Goal: Information Seeking & Learning: Find specific fact

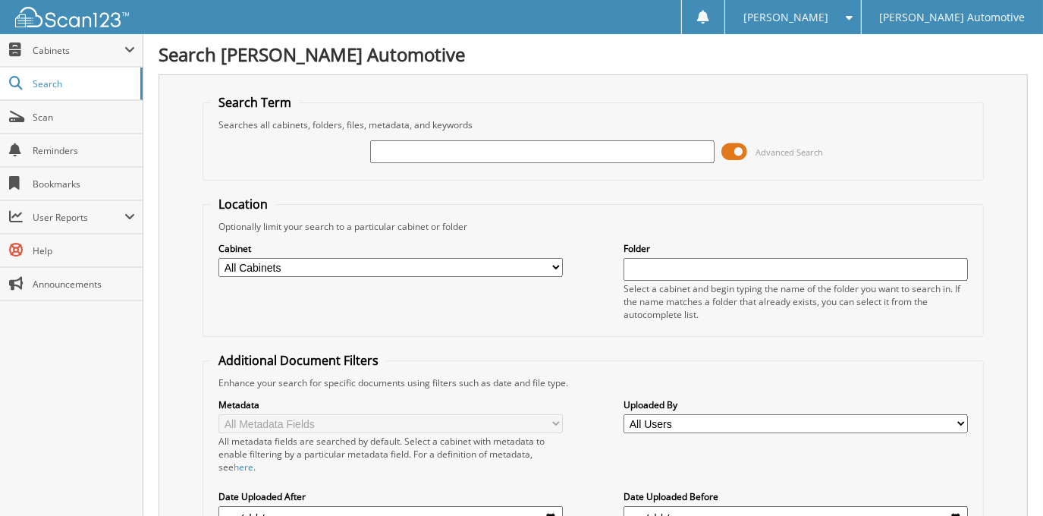
click at [730, 149] on span at bounding box center [735, 151] width 26 height 23
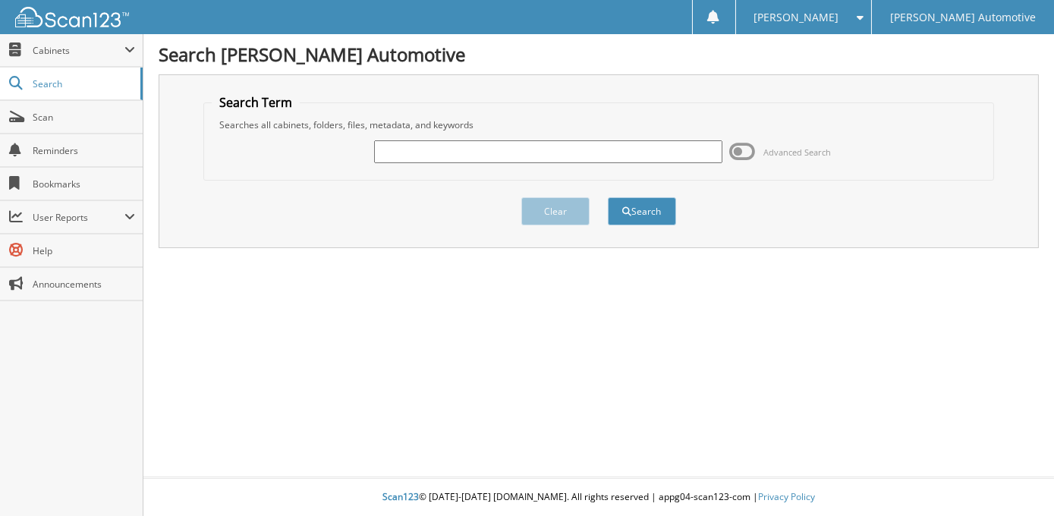
click at [463, 159] on input "text" at bounding box center [548, 151] width 348 height 23
type input "[PERSON_NAME]"
click at [608, 197] on button "Search" at bounding box center [642, 211] width 68 height 28
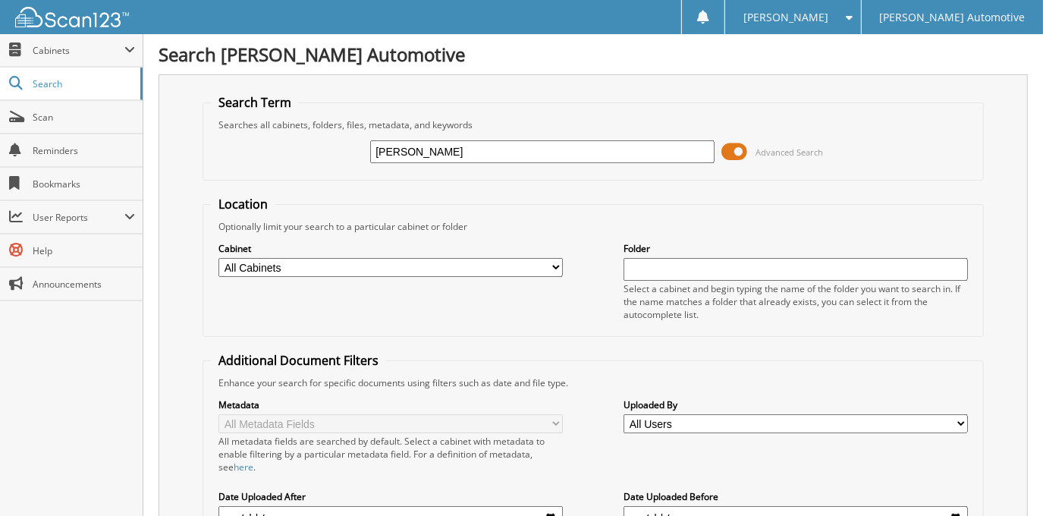
click at [729, 150] on span at bounding box center [735, 151] width 26 height 23
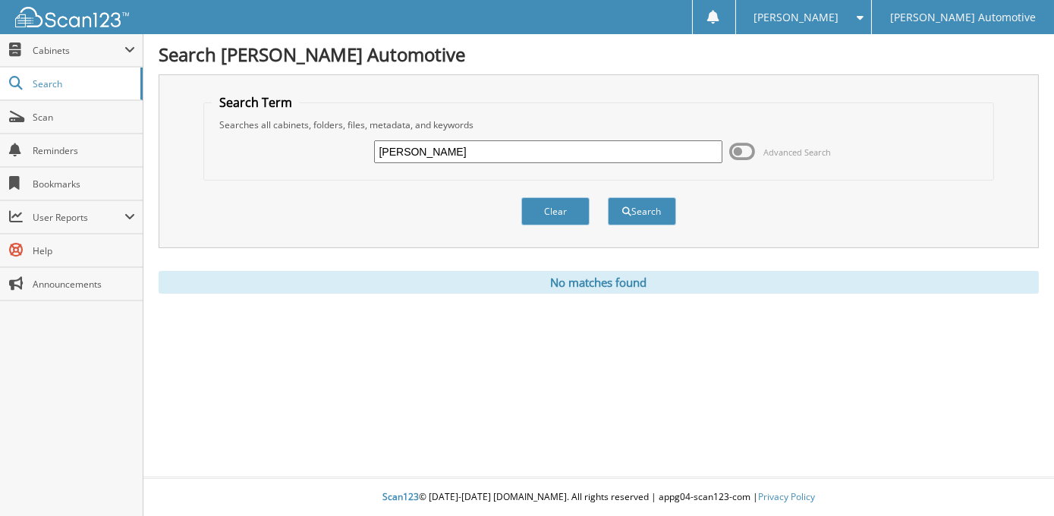
drag, startPoint x: 487, startPoint y: 152, endPoint x: 359, endPoint y: 159, distance: 128.3
click at [359, 159] on div "TAMAKA ROGERS Advanced Search" at bounding box center [599, 151] width 774 height 41
click at [481, 209] on div "Clear Search" at bounding box center [598, 211] width 790 height 61
drag, startPoint x: 507, startPoint y: 155, endPoint x: 212, endPoint y: 189, distance: 297.0
click at [212, 189] on form "Search Term Searches all cabinets, folders, files, metadata, and keywords TAMAK…" at bounding box center [598, 168] width 790 height 148
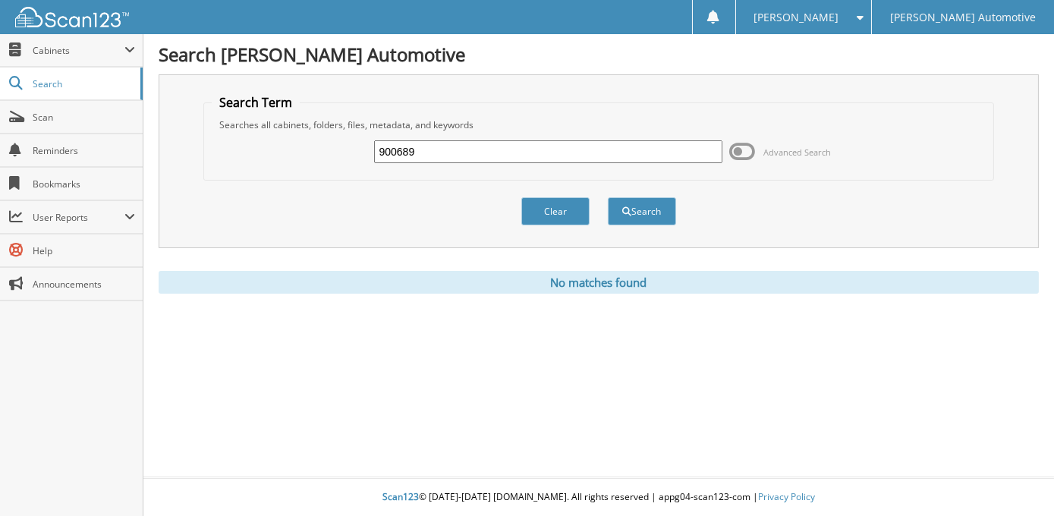
type input "900689"
click at [608, 197] on button "Search" at bounding box center [642, 211] width 68 height 28
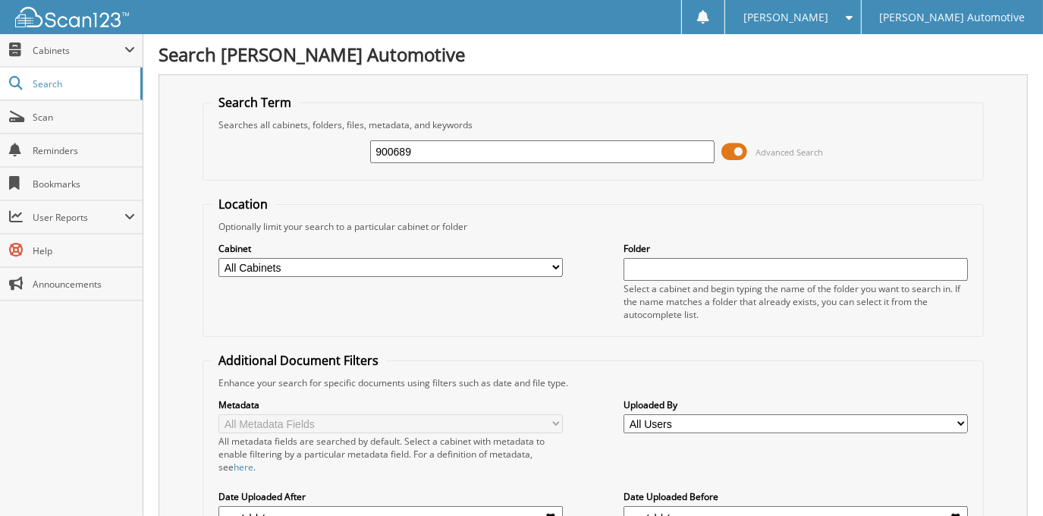
click at [740, 155] on span at bounding box center [735, 151] width 26 height 23
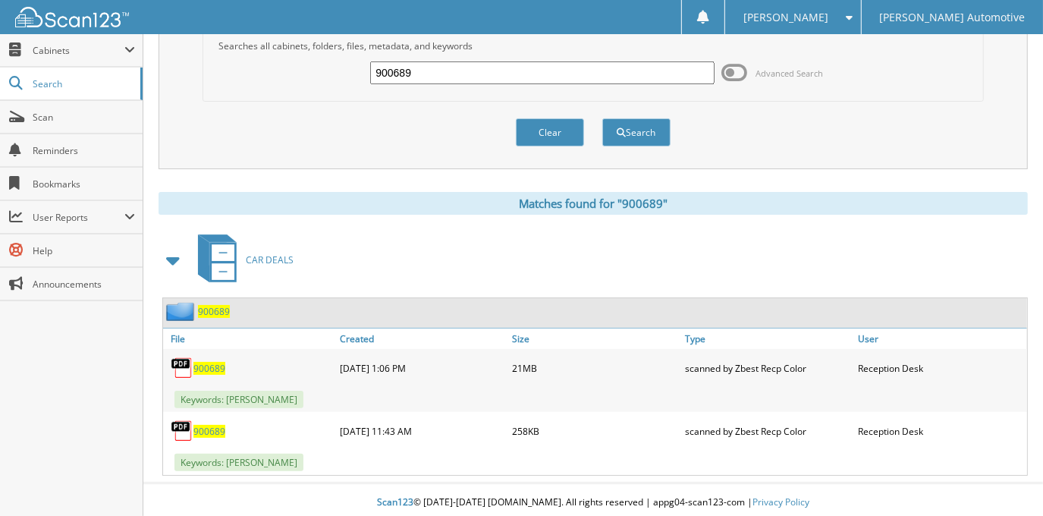
scroll to position [80, 0]
click at [210, 369] on span "900689" at bounding box center [209, 367] width 32 height 13
drag, startPoint x: 434, startPoint y: 70, endPoint x: 315, endPoint y: 71, distance: 119.1
click at [316, 71] on div "900689 Advanced Search" at bounding box center [593, 72] width 764 height 41
click at [215, 362] on span "900689" at bounding box center [209, 367] width 32 height 13
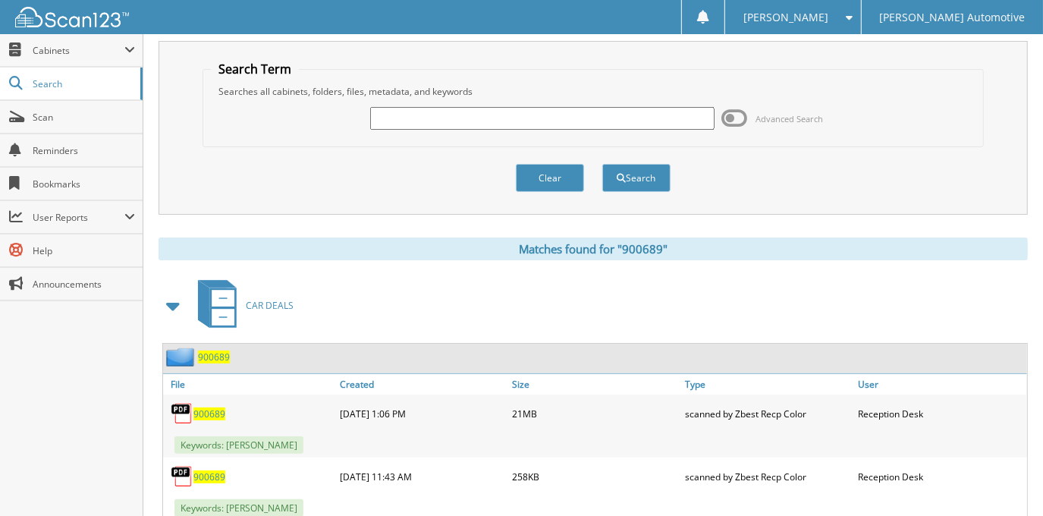
scroll to position [0, 0]
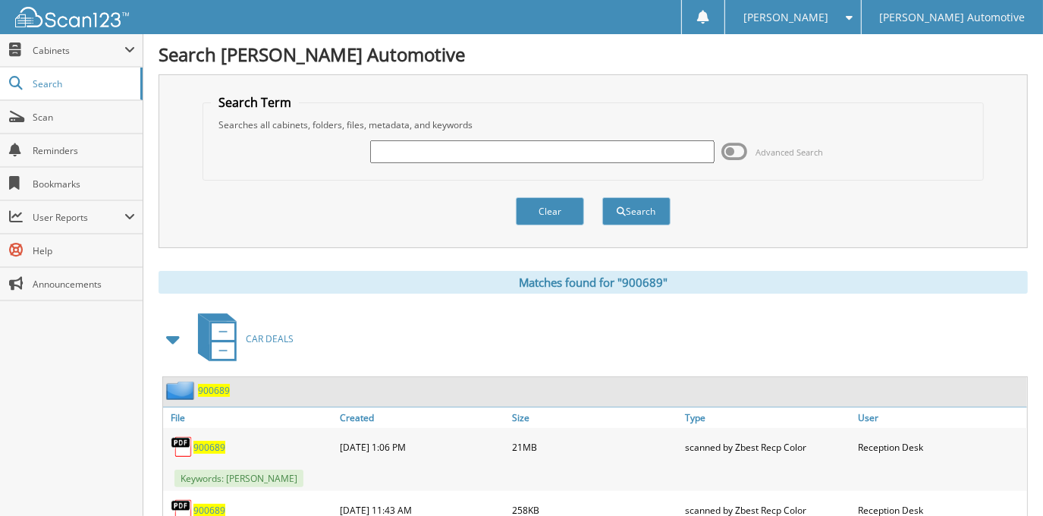
click at [156, 348] on div "Search [PERSON_NAME] Automotive Search Term Searches all cabinets, folders, fil…" at bounding box center [593, 300] width 900 height 600
